Goal: Information Seeking & Learning: Learn about a topic

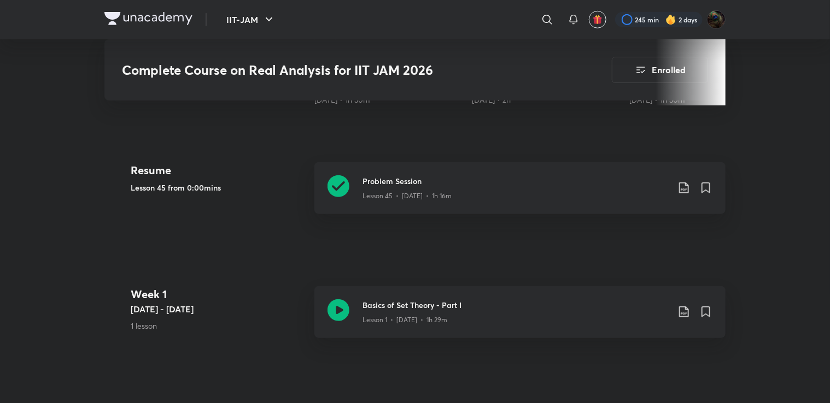
scroll to position [406, 0]
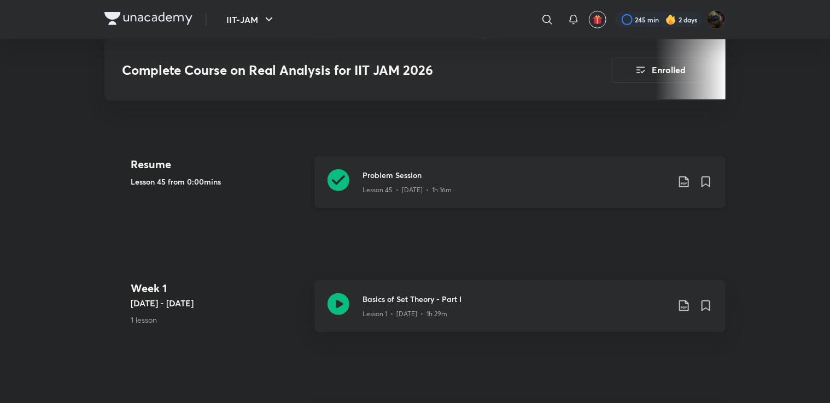
click at [337, 181] on icon at bounding box center [338, 180] width 22 height 22
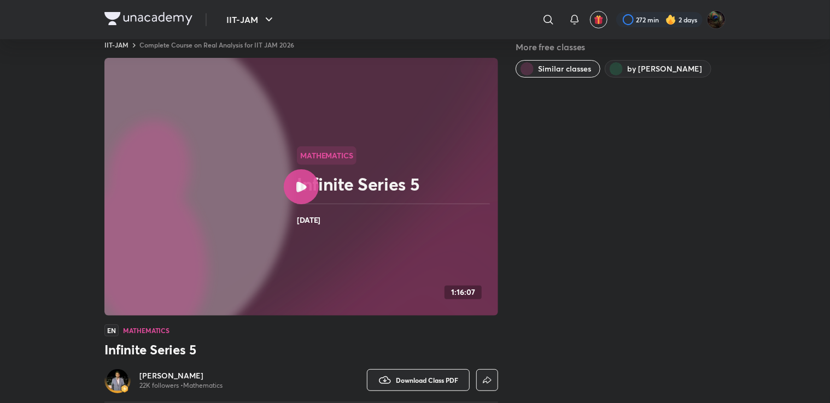
scroll to position [67, 0]
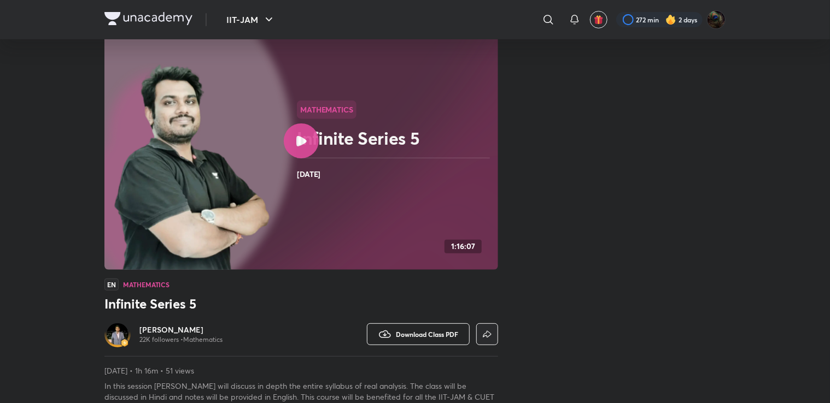
click at [413, 333] on span "Download Class PDF" at bounding box center [427, 334] width 62 height 9
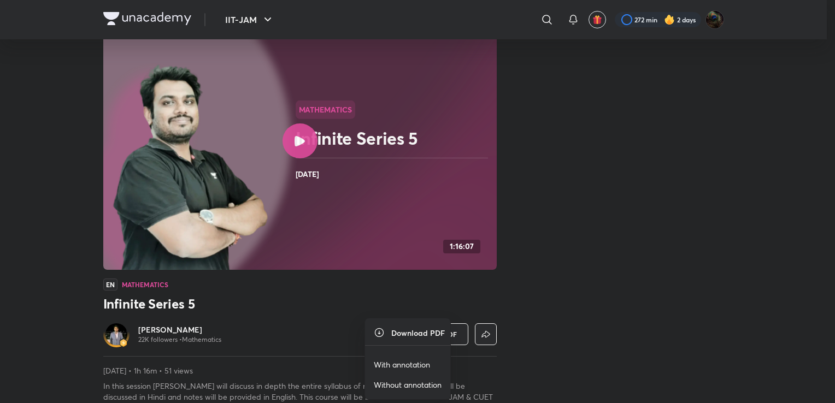
click at [411, 365] on p "With annotation" at bounding box center [402, 364] width 56 height 11
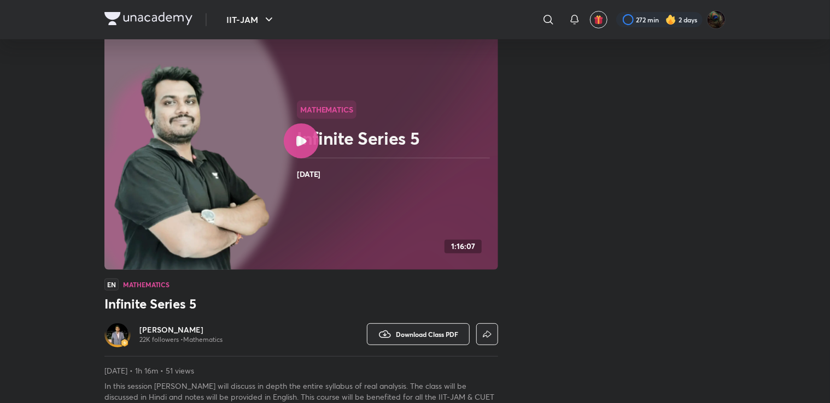
click at [600, 128] on div "More free classes Similar classes by [PERSON_NAME]" at bounding box center [620, 204] width 210 height 419
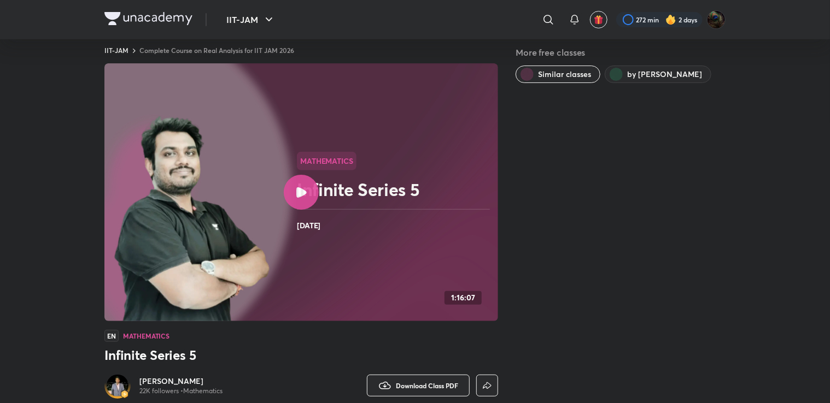
scroll to position [0, 0]
